Goal: Task Accomplishment & Management: Use online tool/utility

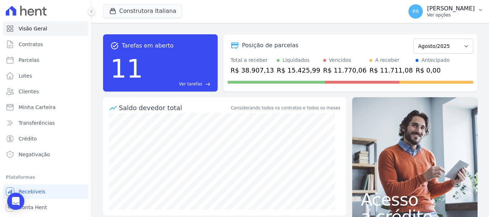
click at [463, 5] on div "PR [PERSON_NAME] Ver opções" at bounding box center [441, 11] width 66 height 14
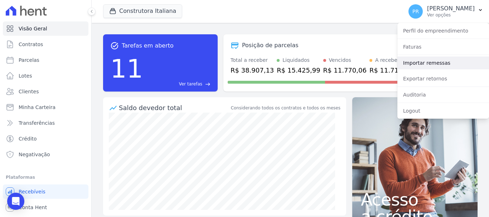
click at [439, 63] on link "Importar remessas" at bounding box center [443, 63] width 92 height 13
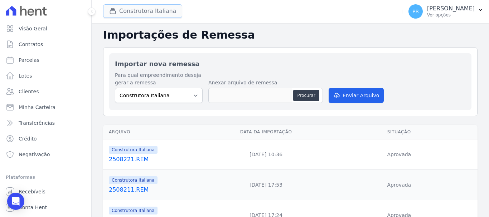
click at [168, 14] on button "Construtora Italiana" at bounding box center [142, 11] width 79 height 14
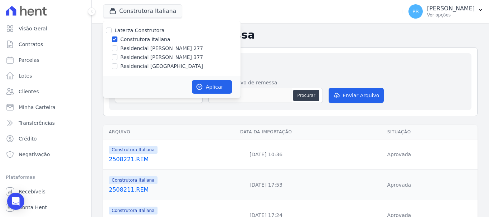
click at [128, 28] on label "Laterza Construtora" at bounding box center [139, 31] width 50 height 6
click at [112, 28] on input "Laterza Construtora" at bounding box center [109, 31] width 6 height 6
checkbox input "true"
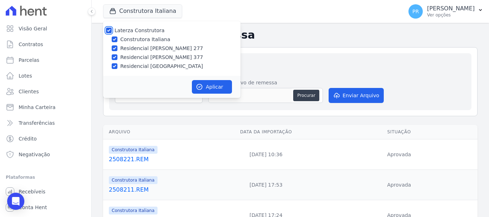
checkbox input "true"
click at [130, 30] on label "Laterza Construtora" at bounding box center [139, 31] width 50 height 6
click at [112, 30] on input "Laterza Construtora" at bounding box center [109, 31] width 6 height 6
checkbox input "false"
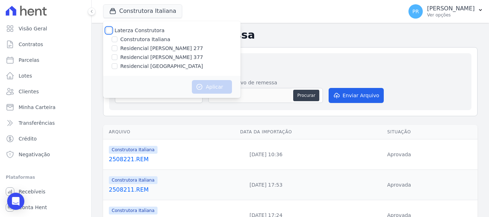
checkbox input "false"
click at [139, 39] on label "Construtora Italiana" at bounding box center [145, 40] width 50 height 8
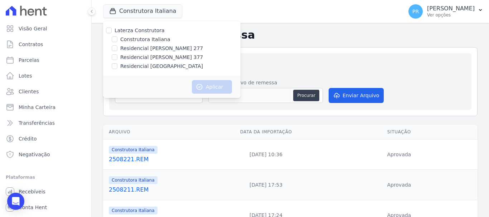
click at [117, 39] on input "Construtora Italiana" at bounding box center [115, 39] width 6 height 6
checkbox input "true"
click at [209, 96] on div "Aplicar" at bounding box center [171, 87] width 137 height 22
click at [210, 91] on button "Aplicar" at bounding box center [212, 87] width 40 height 14
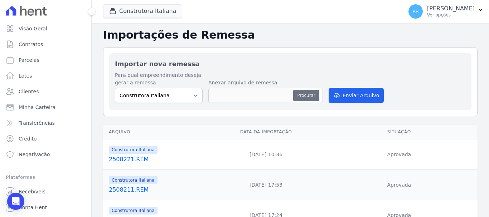
click at [303, 93] on button "Procurar" at bounding box center [306, 95] width 26 height 11
type input "2508251.REM"
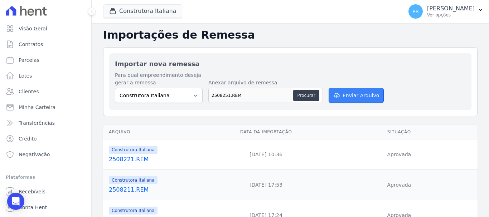
click at [357, 100] on button "Enviar Arquivo" at bounding box center [355, 95] width 55 height 15
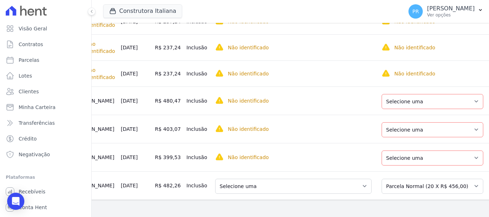
scroll to position [0, 110]
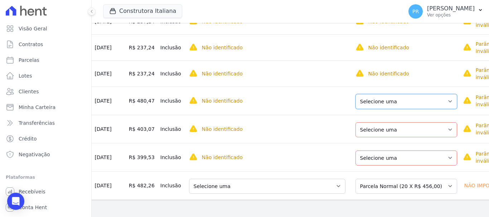
click at [383, 94] on select "Selecione uma Nova Parcela Avulsa Parcela Avulsa Existente Parcela Normal (16 X…" at bounding box center [406, 101] width 102 height 15
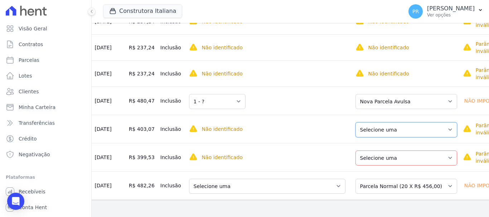
click at [384, 124] on select "Selecione uma Nova Parcela Avulsa Parcela Avulsa Existente Parcela Normal (16 X…" at bounding box center [406, 129] width 102 height 15
click at [380, 151] on select "Selecione uma Nova Parcela Avulsa Parcela Avulsa Existente Parcela Normal (16 X…" at bounding box center [406, 158] width 102 height 15
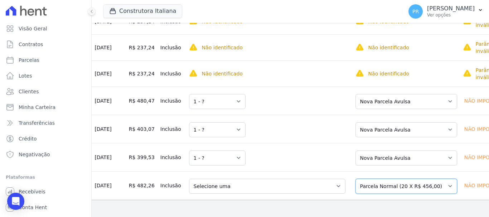
click at [383, 181] on select "Selecione uma Nova Parcela Avulsa Parcela Avulsa Existente Parcela Normal (20 X…" at bounding box center [406, 186] width 102 height 15
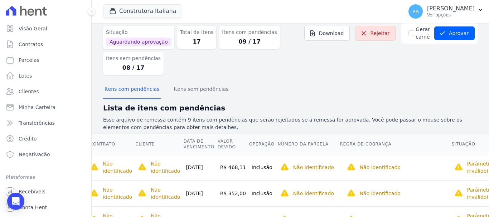
scroll to position [0, 0]
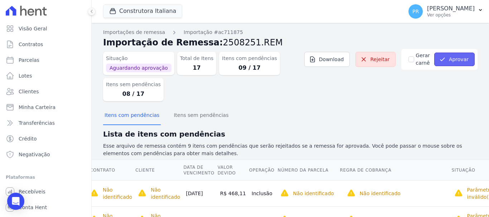
click at [460, 63] on button "Aprovar" at bounding box center [454, 60] width 40 height 14
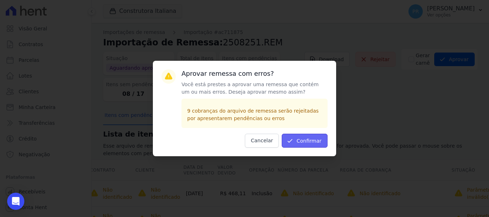
click at [309, 141] on button "Confirmar" at bounding box center [305, 141] width 46 height 14
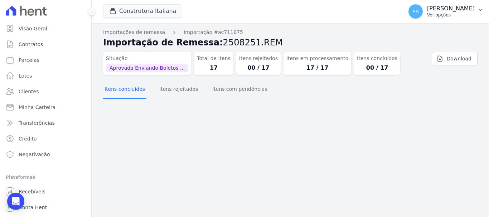
click at [442, 18] on div "PR [PERSON_NAME] Ver opções" at bounding box center [441, 11] width 66 height 14
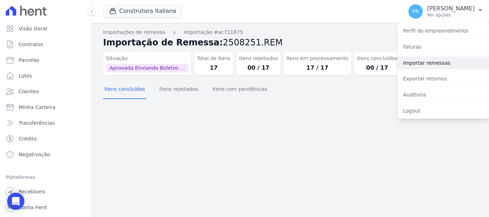
click at [415, 63] on link "Importar remessas" at bounding box center [443, 63] width 92 height 13
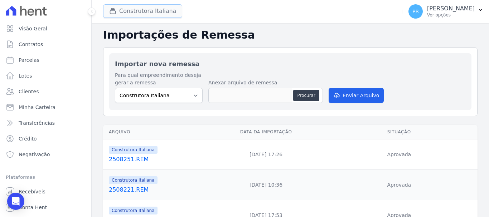
click at [149, 13] on button "Construtora Italiana" at bounding box center [142, 11] width 79 height 14
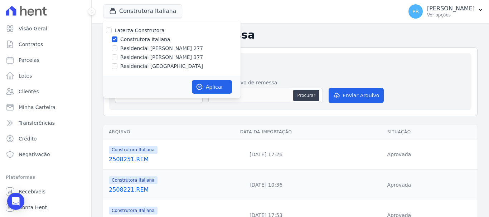
click at [136, 40] on label "Construtora Italiana" at bounding box center [145, 40] width 50 height 8
click at [117, 40] on input "Construtora Italiana" at bounding box center [115, 39] width 6 height 6
checkbox input "false"
click at [136, 46] on label "Residencial [PERSON_NAME] 277" at bounding box center [161, 49] width 83 height 8
click at [117, 46] on input "Residencial [PERSON_NAME] 277" at bounding box center [115, 48] width 6 height 6
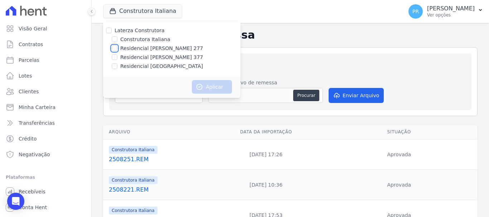
checkbox input "true"
click at [203, 86] on button "Aplicar" at bounding box center [212, 87] width 40 height 14
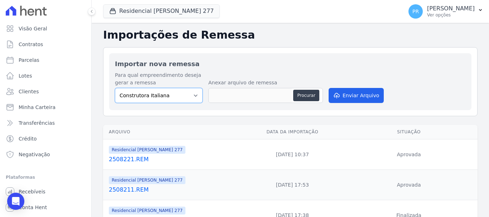
click at [188, 93] on select "Construtora Italiana Residencial [PERSON_NAME] 277 Residencial [PERSON_NAME][ST…" at bounding box center [159, 95] width 88 height 15
select select "7d698934-b935-4dc9-aa46-576f3138731b"
click at [115, 88] on select "Construtora Italiana Residencial [PERSON_NAME] 277 Residencial [PERSON_NAME][ST…" at bounding box center [159, 95] width 88 height 15
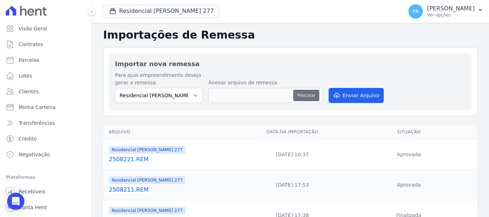
click at [306, 94] on button "Procurar" at bounding box center [306, 95] width 26 height 11
type input "2508251.REM"
click at [301, 97] on button "Procurar" at bounding box center [306, 95] width 26 height 11
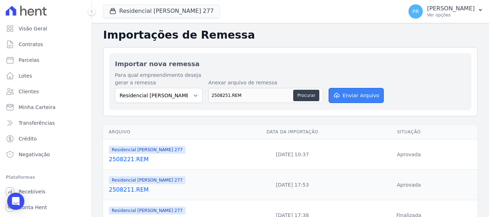
click at [347, 98] on button "Enviar Arquivo" at bounding box center [355, 95] width 55 height 15
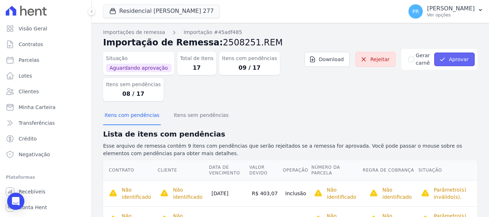
click at [450, 59] on button "Aprovar" at bounding box center [454, 60] width 40 height 14
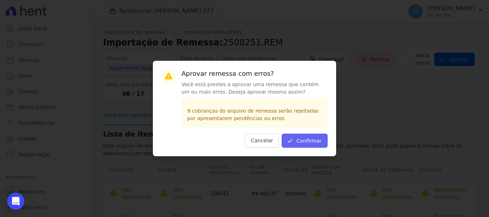
click at [317, 147] on button "Confirmar" at bounding box center [305, 141] width 46 height 14
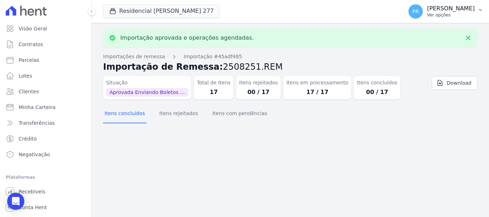
click at [422, 9] on span "PR" at bounding box center [415, 11] width 14 height 14
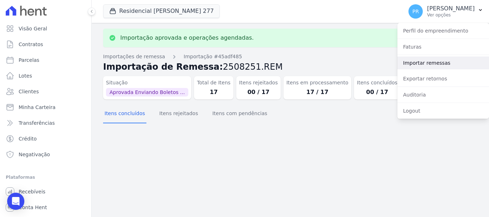
click at [425, 66] on link "Importar remessas" at bounding box center [443, 63] width 92 height 13
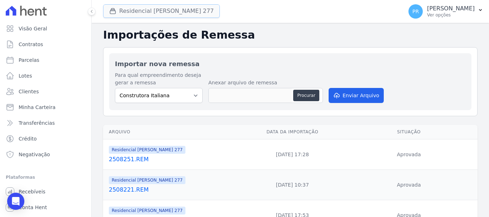
click at [160, 14] on button "Residencial [PERSON_NAME] 277" at bounding box center [161, 11] width 117 height 14
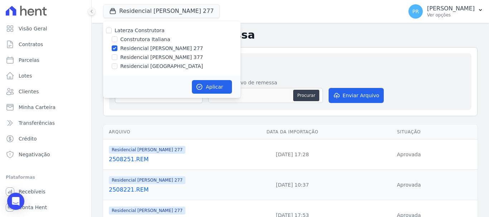
click at [156, 48] on label "Residencial [PERSON_NAME] 277" at bounding box center [161, 49] width 83 height 8
click at [117, 48] on input "Residencial [PERSON_NAME] 277" at bounding box center [115, 48] width 6 height 6
checkbox input "false"
click at [158, 58] on label "Residencial [PERSON_NAME] 377" at bounding box center [161, 58] width 83 height 8
click at [117, 58] on input "Residencial [PERSON_NAME] 377" at bounding box center [115, 57] width 6 height 6
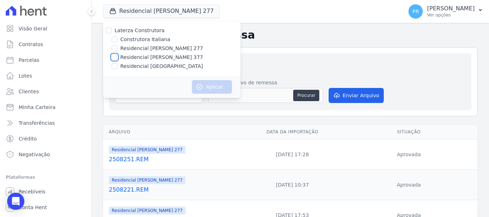
checkbox input "true"
click at [211, 88] on button "Aplicar" at bounding box center [212, 87] width 40 height 14
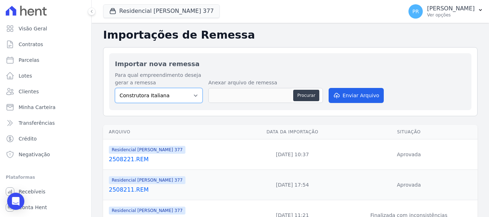
click at [190, 102] on select "Construtora Italiana Residencial [PERSON_NAME] 277 Residencial [PERSON_NAME][ST…" at bounding box center [159, 95] width 88 height 15
select select "0cd9190e-dfd9-46e5-afc8-7298ef4c0c2b"
click at [115, 88] on select "Construtora Italiana Residencial [PERSON_NAME] 277 Residencial [PERSON_NAME][ST…" at bounding box center [159, 95] width 88 height 15
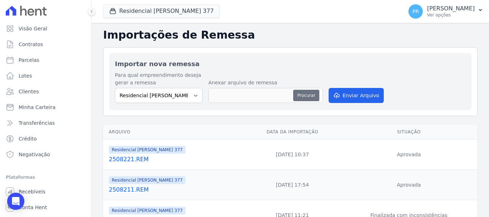
click at [298, 96] on button "Procurar" at bounding box center [306, 95] width 26 height 11
type input "2508251.REM"
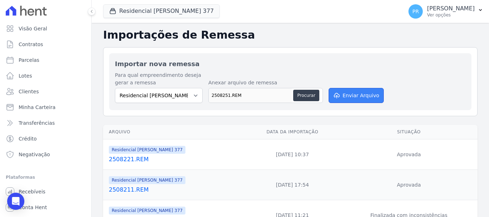
click at [373, 90] on button "Enviar Arquivo" at bounding box center [355, 95] width 55 height 15
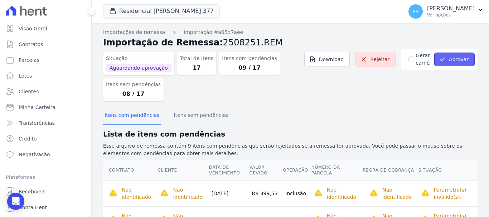
click at [456, 55] on button "Aprovar" at bounding box center [454, 60] width 40 height 14
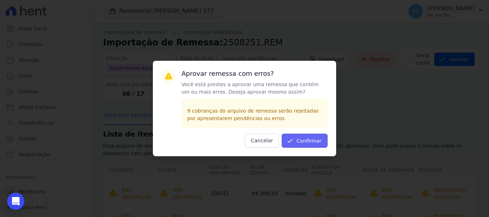
click at [298, 140] on button "Confirmar" at bounding box center [305, 141] width 46 height 14
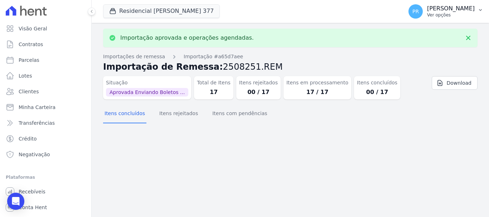
click at [443, 6] on p "[PERSON_NAME]" at bounding box center [451, 8] width 48 height 7
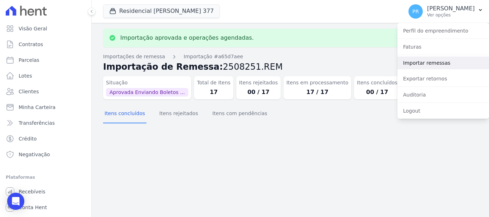
click at [427, 65] on link "Importar remessas" at bounding box center [443, 63] width 92 height 13
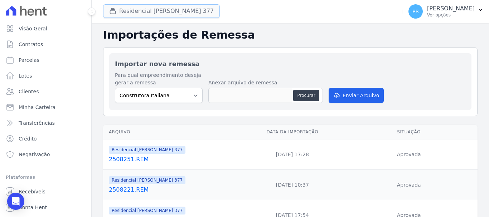
click at [161, 6] on button "Residencial [PERSON_NAME] 377" at bounding box center [161, 11] width 117 height 14
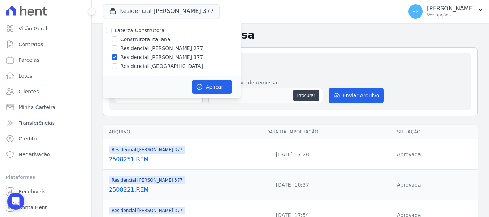
click at [137, 57] on label "Residencial [PERSON_NAME] 377" at bounding box center [161, 58] width 83 height 8
click at [117, 57] on input "Residencial [PERSON_NAME] 377" at bounding box center [115, 57] width 6 height 6
checkbox input "false"
click at [133, 67] on label "Residencial [GEOGRAPHIC_DATA]" at bounding box center [161, 67] width 83 height 8
click at [117, 67] on input "Residencial [GEOGRAPHIC_DATA]" at bounding box center [115, 66] width 6 height 6
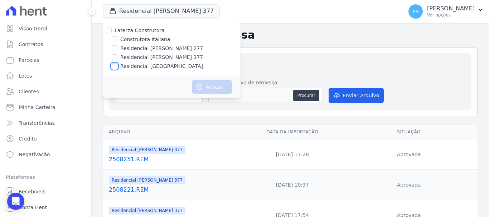
checkbox input "true"
click at [208, 84] on button "Aplicar" at bounding box center [212, 87] width 40 height 14
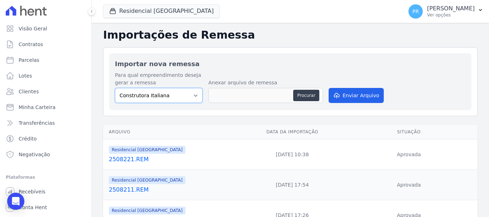
click at [175, 93] on select "Construtora Italiana Residencial [PERSON_NAME] 277 Residencial [PERSON_NAME][ST…" at bounding box center [159, 95] width 88 height 15
select select "6440c0a1-232b-4aa1-adfe-88cb95fffe46"
click at [115, 88] on select "Construtora Italiana Residencial [PERSON_NAME] 277 Residencial [PERSON_NAME][ST…" at bounding box center [159, 95] width 88 height 15
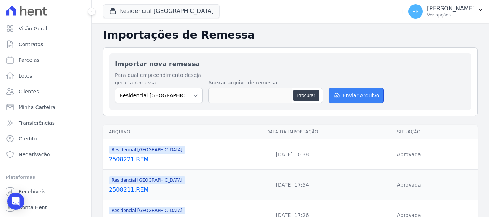
click at [328, 93] on button "Enviar Arquivo" at bounding box center [355, 95] width 55 height 15
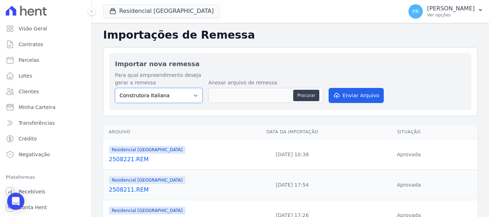
drag, startPoint x: 158, startPoint y: 102, endPoint x: 160, endPoint y: 96, distance: 5.8
click at [158, 99] on select "Construtora Italiana Residencial [PERSON_NAME] 277 Residencial [PERSON_NAME][ST…" at bounding box center [159, 95] width 88 height 15
click at [160, 96] on select "Construtora Italiana Residencial [PERSON_NAME] 277 Residencial [PERSON_NAME][ST…" at bounding box center [159, 95] width 88 height 15
drag, startPoint x: 162, startPoint y: 98, endPoint x: 161, endPoint y: 102, distance: 4.3
click at [162, 98] on select "Construtora Italiana Residencial [PERSON_NAME] 277 Residencial [PERSON_NAME][ST…" at bounding box center [159, 95] width 88 height 15
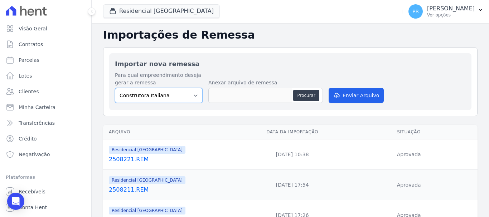
select select "6440c0a1-232b-4aa1-adfe-88cb95fffe46"
click at [115, 88] on select "Construtora Italiana Residencial [PERSON_NAME] 277 Residencial [PERSON_NAME][ST…" at bounding box center [159, 95] width 88 height 15
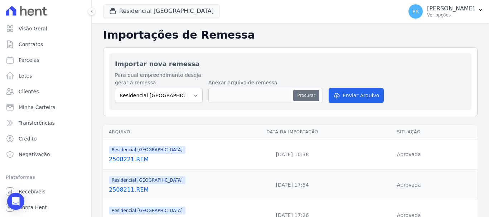
click at [295, 96] on button "Procurar" at bounding box center [306, 95] width 26 height 11
type input "2508251.REM"
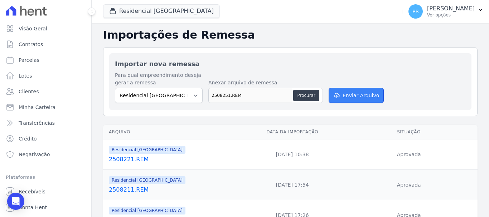
click at [336, 99] on button "Enviar Arquivo" at bounding box center [355, 95] width 55 height 15
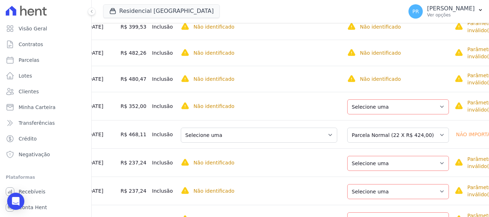
scroll to position [186, 0]
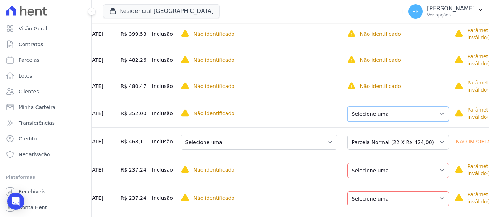
click at [386, 113] on select "Selecione uma Nova Parcela Avulsa Parcela Avulsa Existente Parcela Normal (30 X…" at bounding box center [398, 114] width 102 height 15
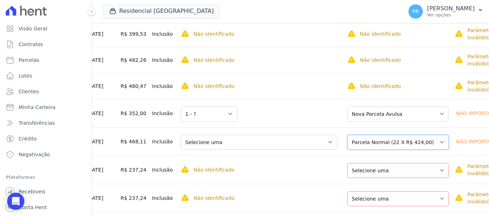
click at [386, 143] on select "Selecione uma Nova Parcela Avulsa Parcela Avulsa Existente Parcela Normal (22 X…" at bounding box center [398, 142] width 102 height 15
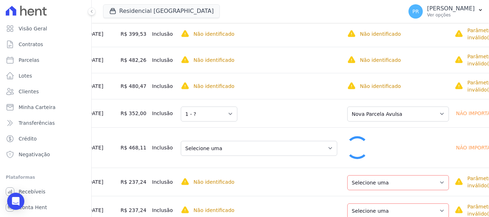
scroll to position [0, 19]
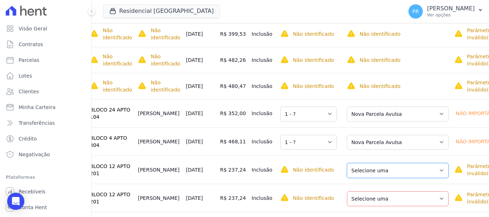
drag, startPoint x: 386, startPoint y: 173, endPoint x: 383, endPoint y: 171, distance: 4.0
click at [386, 173] on select "Selecione uma Nova Parcela Avulsa Parcela Avulsa Existente Parcela Normal (48 X…" at bounding box center [398, 170] width 102 height 15
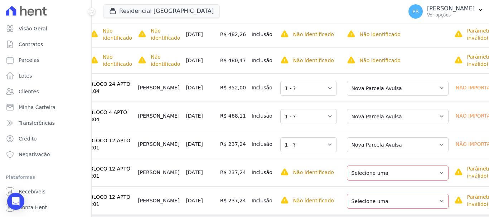
scroll to position [234, 0]
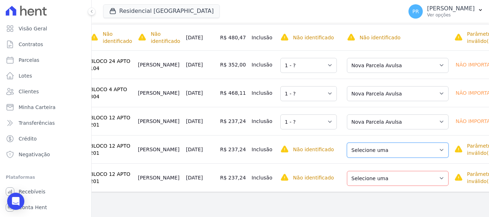
drag, startPoint x: 375, startPoint y: 155, endPoint x: 374, endPoint y: 160, distance: 5.0
click at [375, 155] on select "Selecione uma Nova Parcela Avulsa Parcela Avulsa Existente Parcela Normal (48 X…" at bounding box center [398, 150] width 102 height 15
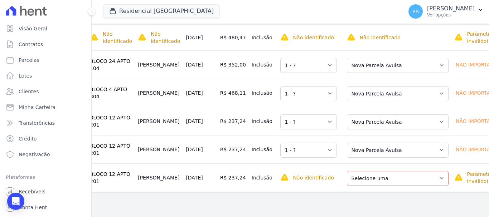
scroll to position [235, 0]
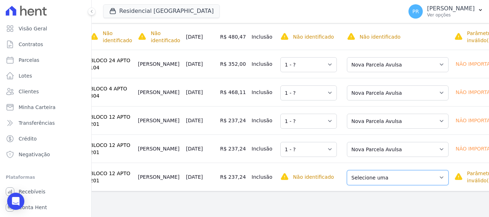
click at [383, 178] on select "Selecione uma Nova Parcela Avulsa Parcela Avulsa Existente Parcela Normal (48 X…" at bounding box center [398, 177] width 102 height 15
click at [380, 182] on select "Selecione uma Nova Parcela Avulsa Parcela Avulsa Existente Parcela Normal (48 X…" at bounding box center [398, 177] width 102 height 15
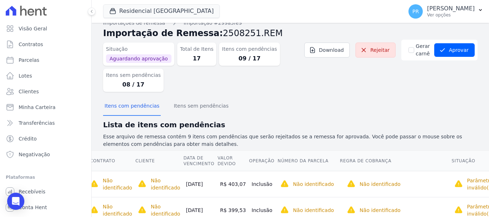
scroll to position [0, 0]
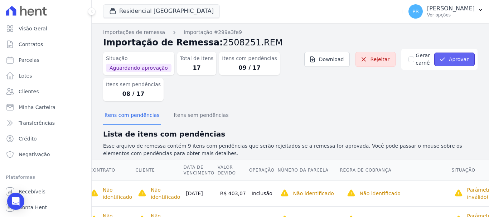
click at [446, 58] on button "Aprovar" at bounding box center [454, 60] width 40 height 14
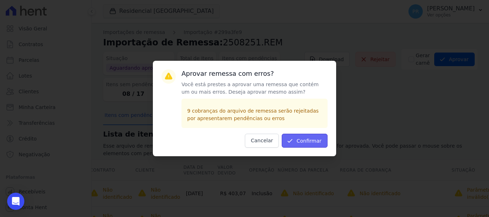
click at [304, 141] on button "Confirmar" at bounding box center [305, 141] width 46 height 14
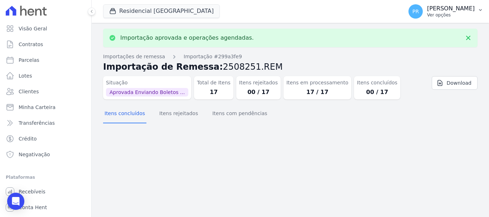
click at [437, 12] on div "PR [PERSON_NAME] Ver opções" at bounding box center [441, 11] width 66 height 14
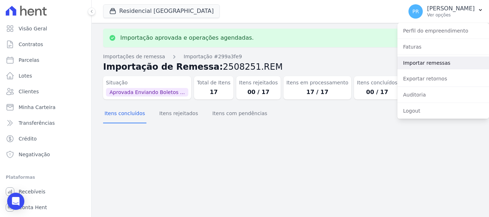
click at [432, 62] on link "Importar remessas" at bounding box center [443, 63] width 92 height 13
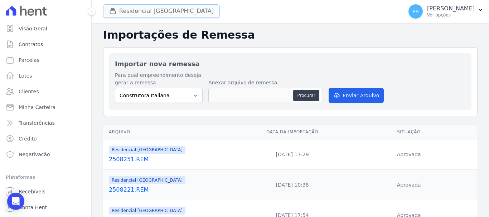
click at [137, 11] on button "Residencial [GEOGRAPHIC_DATA]" at bounding box center [161, 11] width 117 height 14
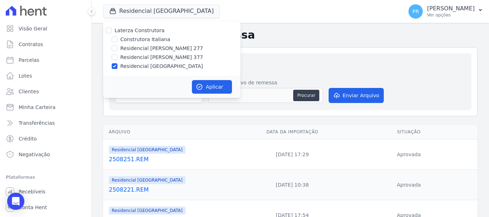
click at [128, 32] on label "Laterza Construtora" at bounding box center [139, 31] width 50 height 6
click at [112, 32] on input "Laterza Construtora" at bounding box center [109, 31] width 6 height 6
checkbox input "true"
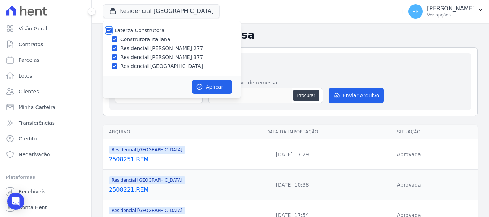
checkbox input "true"
click at [206, 83] on button "Aplicar" at bounding box center [212, 87] width 40 height 14
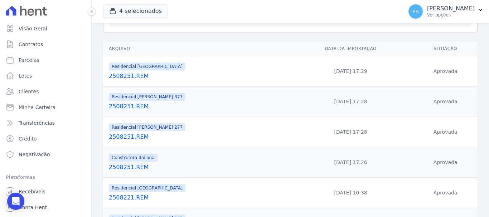
scroll to position [72, 0]
